Goal: Check status: Check status

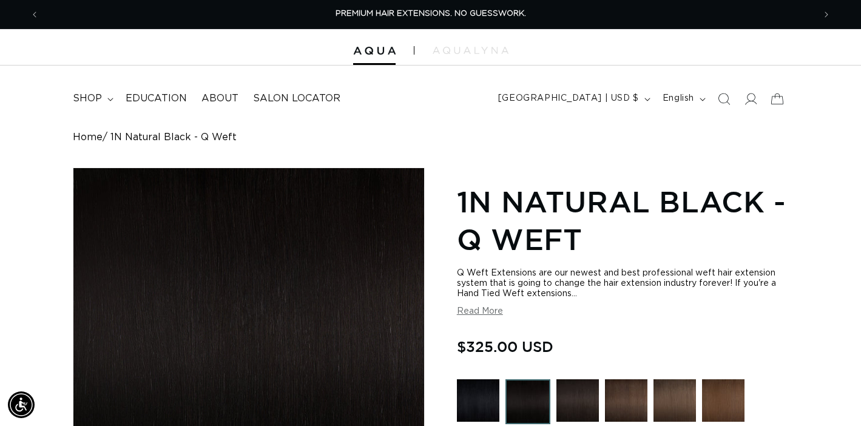
select select "unhelpful desc"
select select "43843879108836"
select select "43843880943844"
select select "43843879764196"
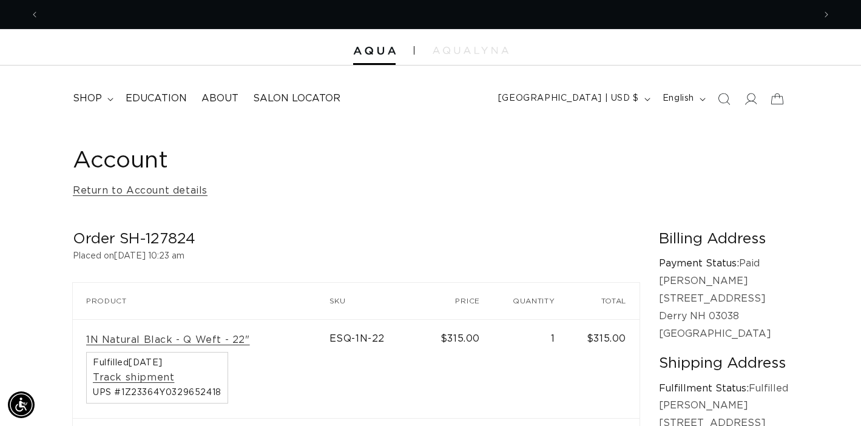
scroll to position [0, 774]
click at [109, 191] on link "Return to Account details" at bounding box center [140, 191] width 135 height 18
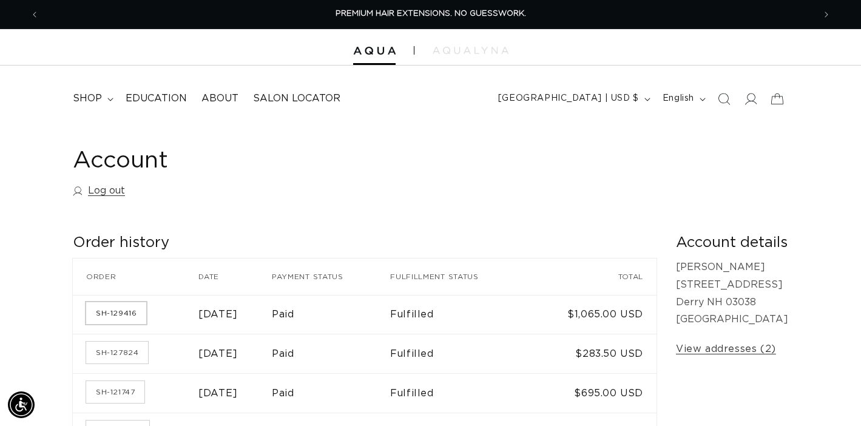
click at [129, 310] on link "SH-129416" at bounding box center [116, 313] width 60 height 22
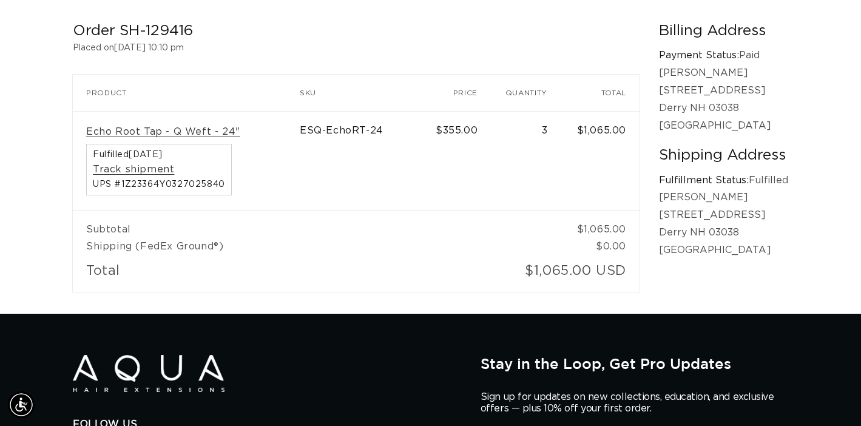
scroll to position [0, 774]
